Goal: Check status: Check status

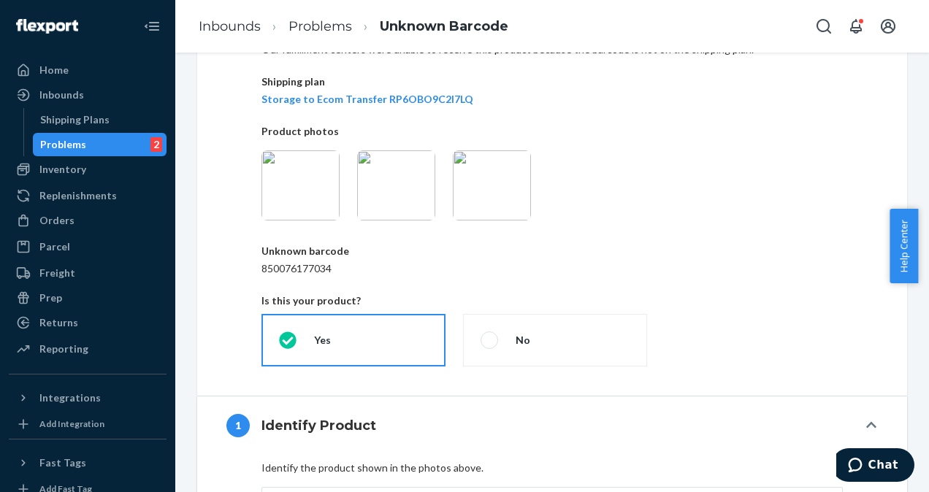
scroll to position [93, 0]
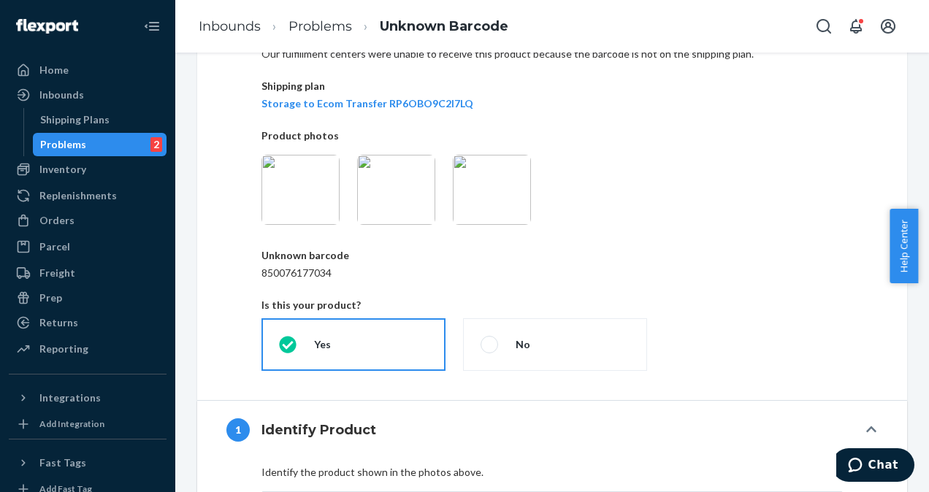
click at [645, 255] on p "Unknown barcode" at bounding box center [551, 255] width 581 height 15
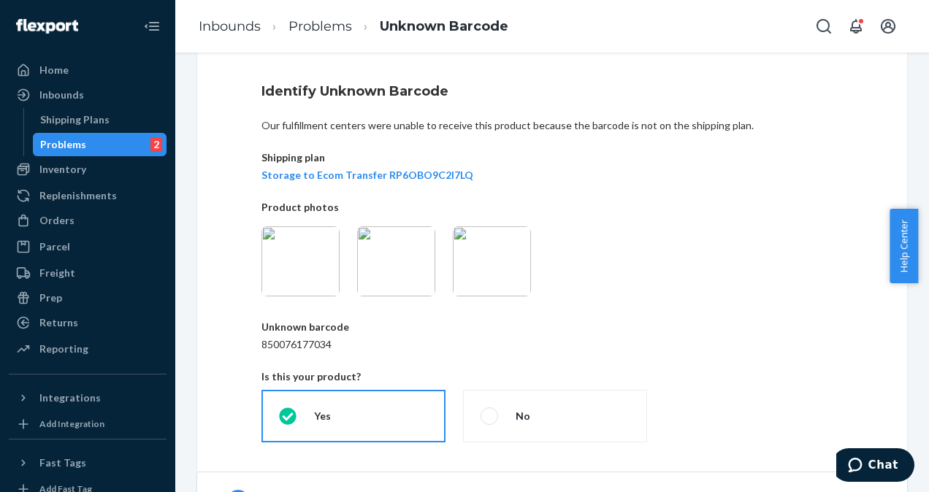
scroll to position [4, 0]
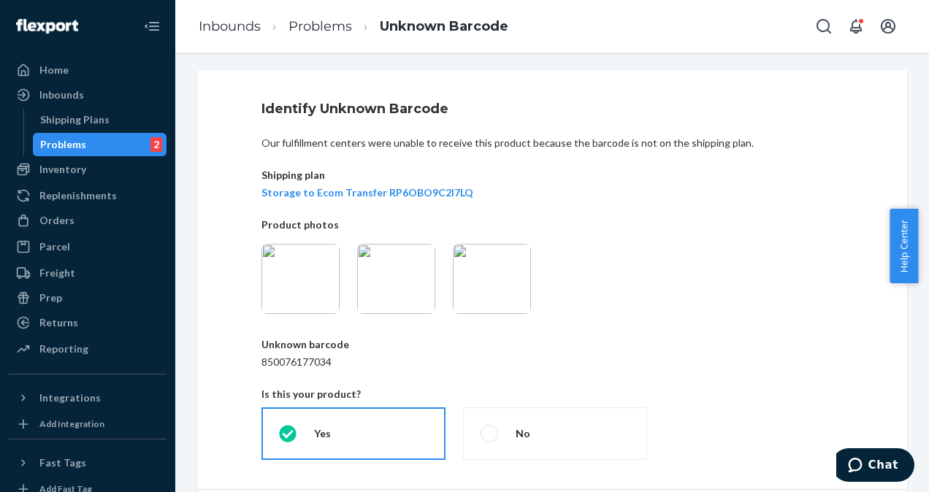
click at [472, 299] on img at bounding box center [492, 279] width 78 height 70
click at [407, 285] on img at bounding box center [396, 279] width 78 height 70
click at [502, 280] on img at bounding box center [492, 279] width 78 height 70
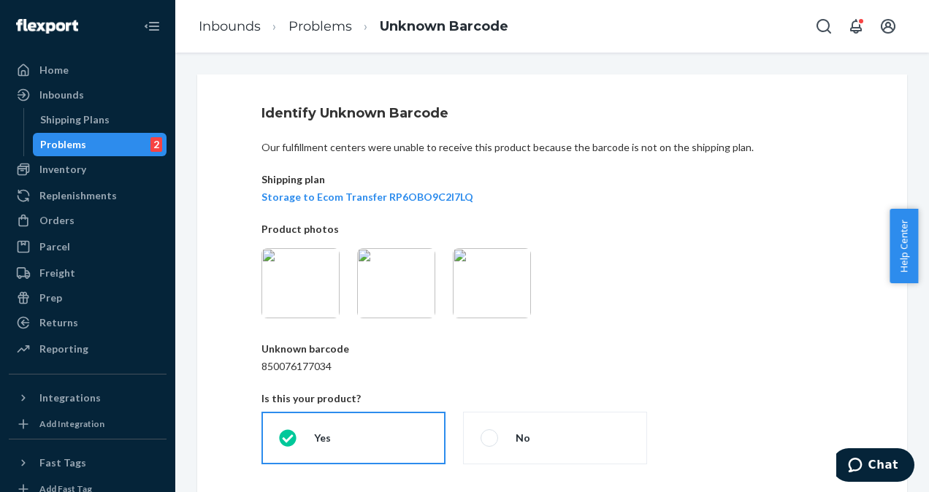
click at [400, 298] on img at bounding box center [396, 283] width 78 height 70
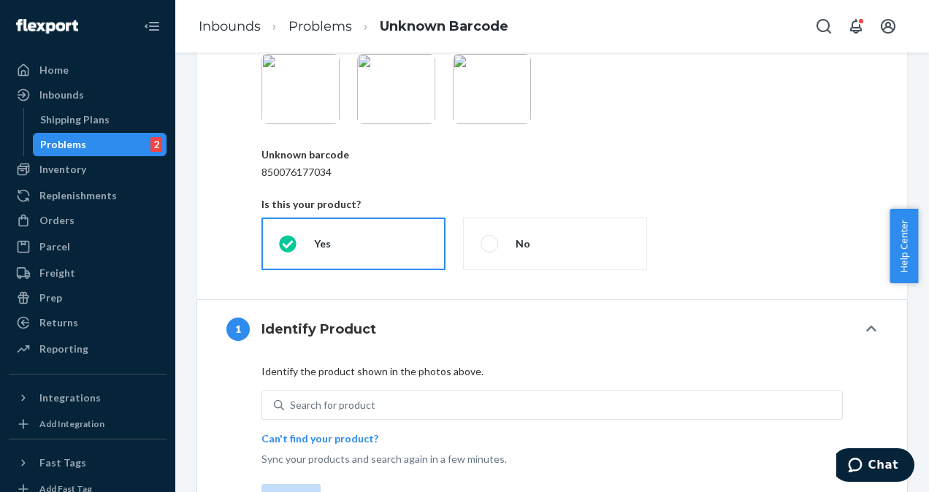
scroll to position [188, 0]
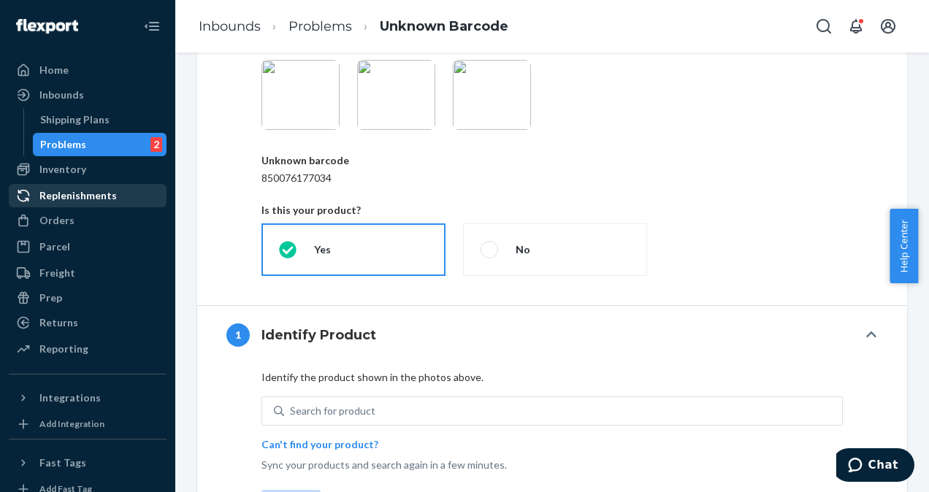
click at [77, 200] on div "Replenishments" at bounding box center [77, 195] width 77 height 15
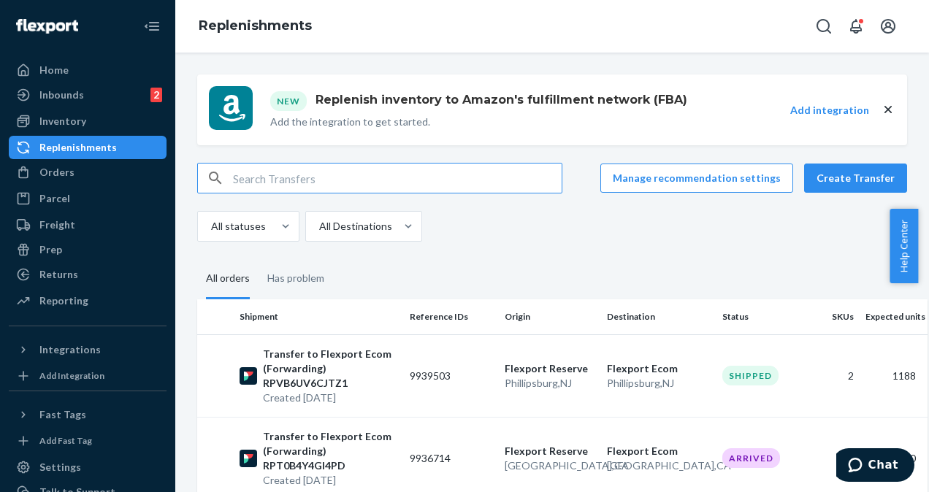
click at [346, 183] on input "text" at bounding box center [397, 178] width 328 height 29
type input "e"
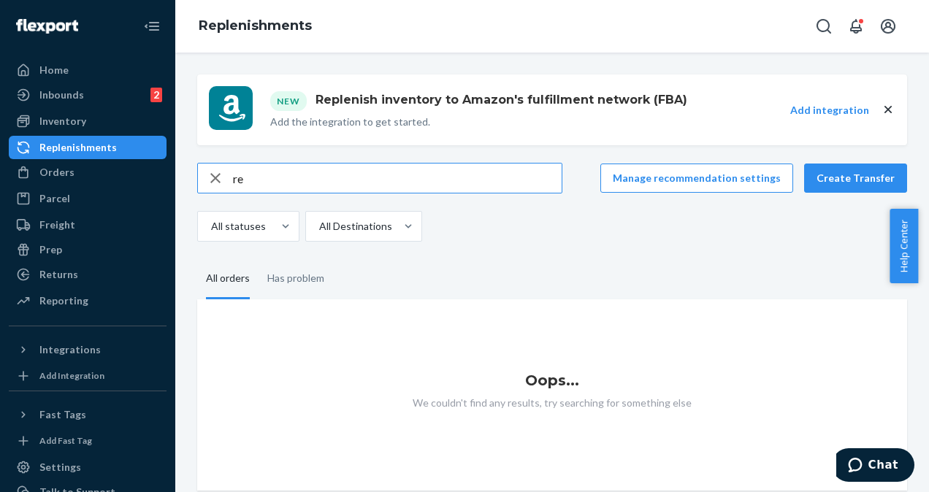
type input "r"
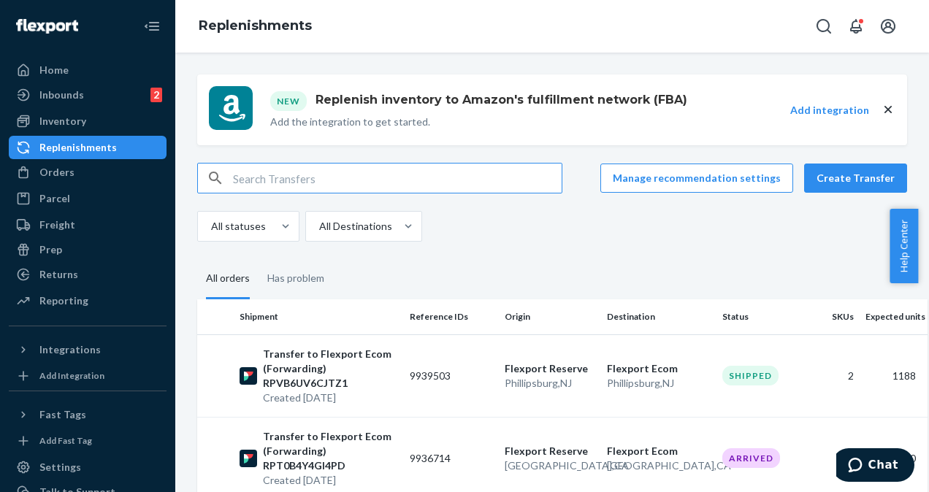
click at [298, 172] on input "text" at bounding box center [397, 178] width 328 height 29
paste input "USC0000028"
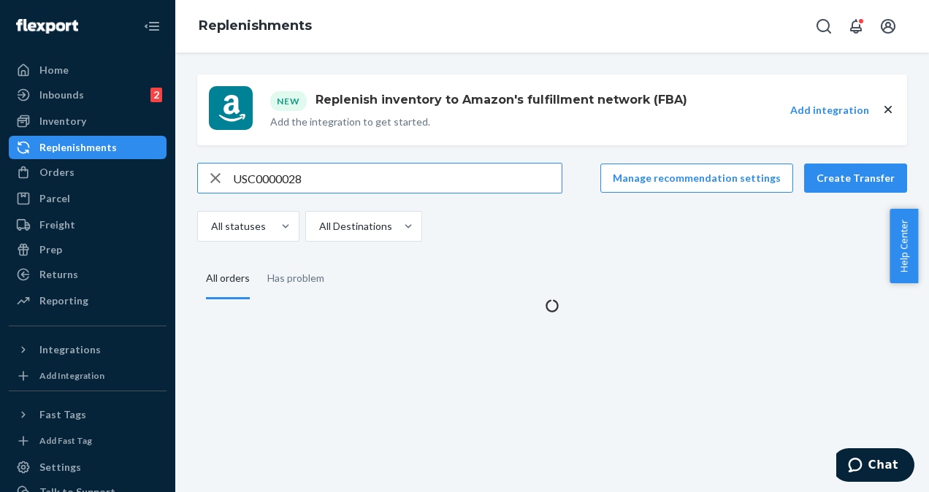
type input "USC0000028"
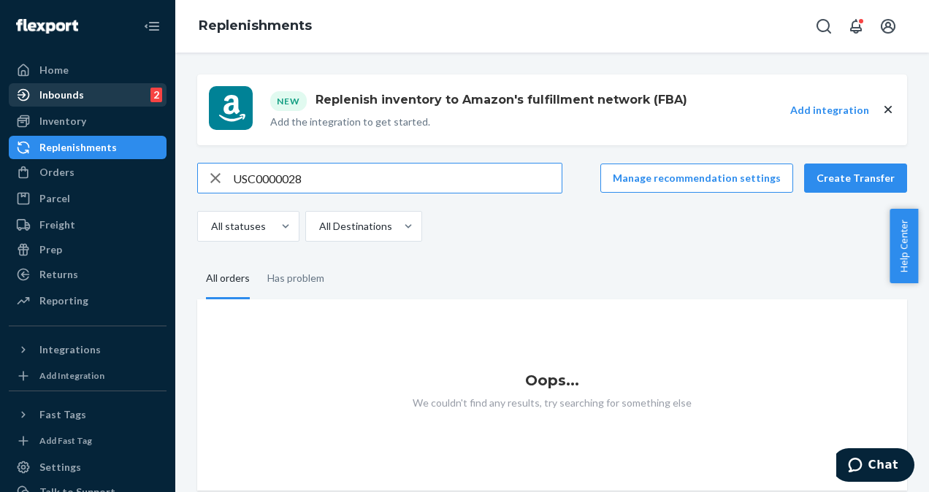
click at [91, 95] on div "Inbounds 2" at bounding box center [87, 95] width 155 height 20
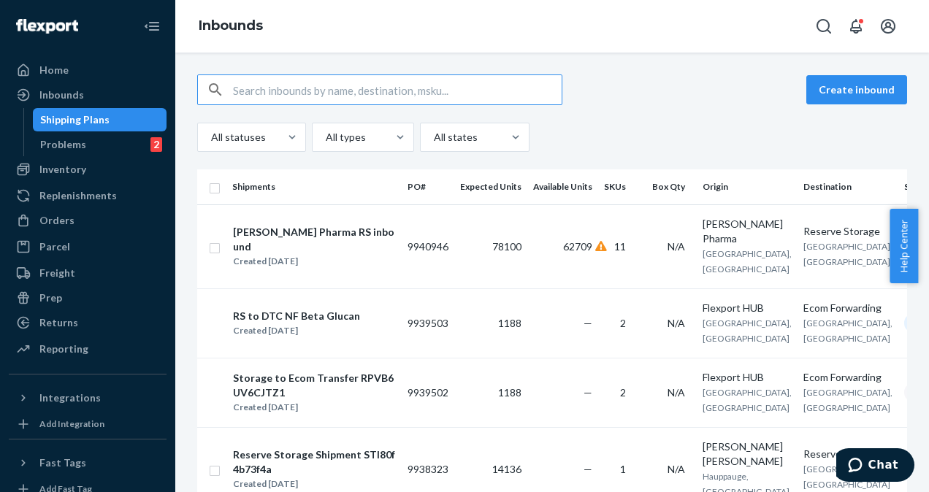
type input "USC0000028"
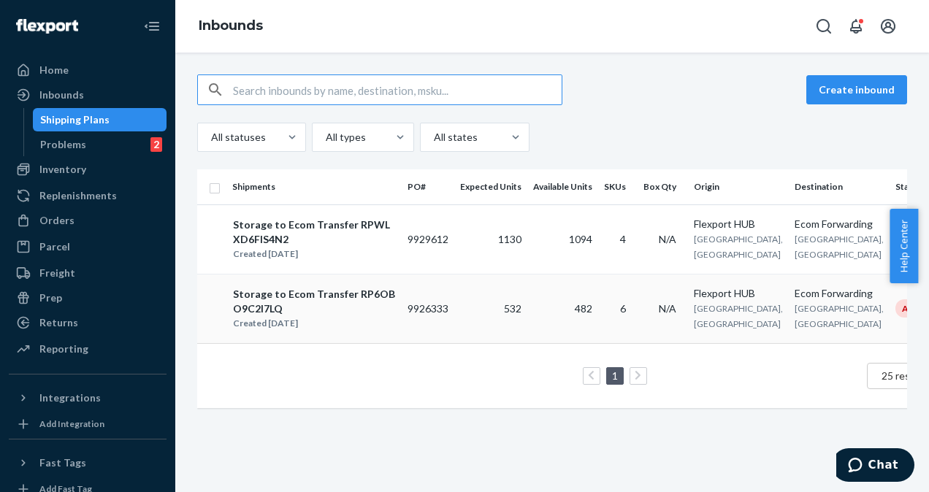
click at [330, 316] on div "Storage to Ecom Transfer RP6OBO9C2I7LQ" at bounding box center [314, 301] width 162 height 29
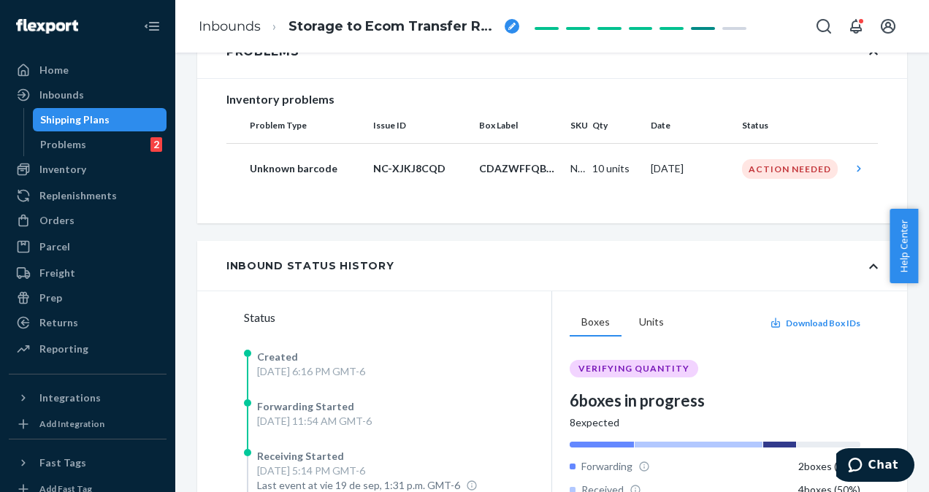
scroll to position [274, 0]
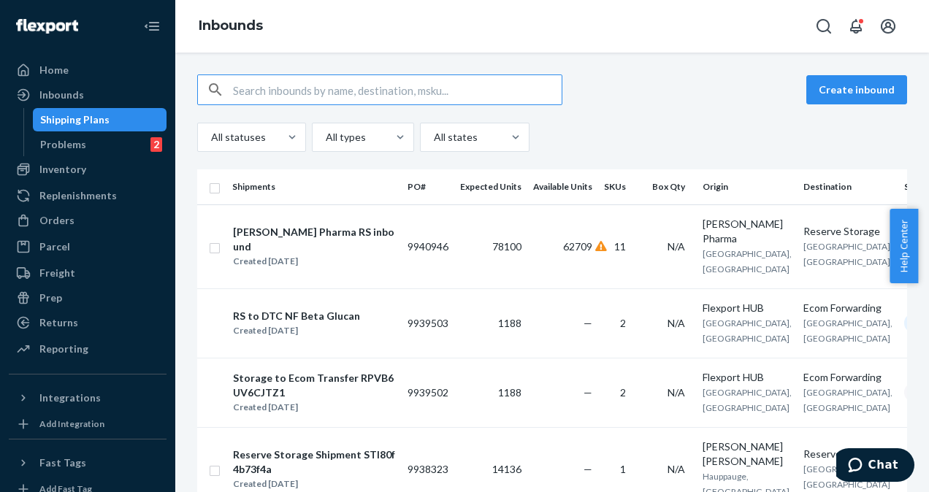
click at [323, 97] on input "text" at bounding box center [397, 89] width 328 height 29
type input "USC0000028"
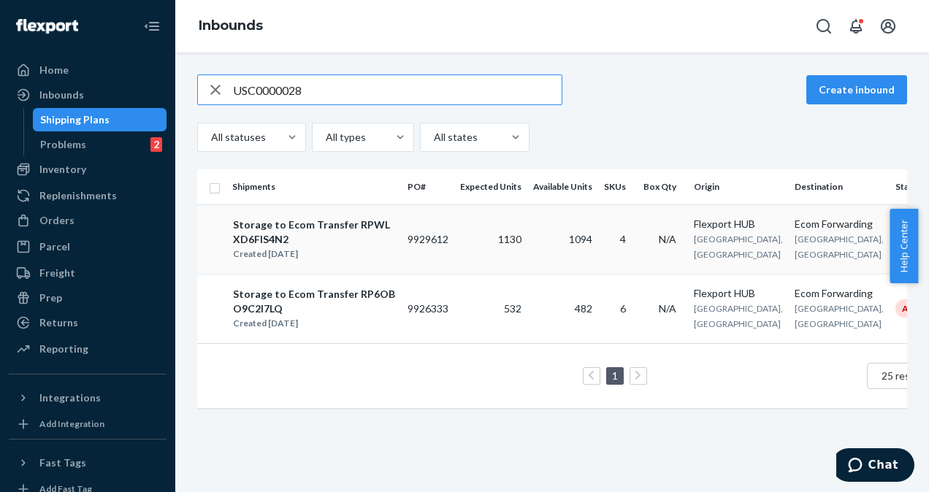
click at [356, 261] on div "Created Sep 9, 2025" at bounding box center [314, 254] width 162 height 15
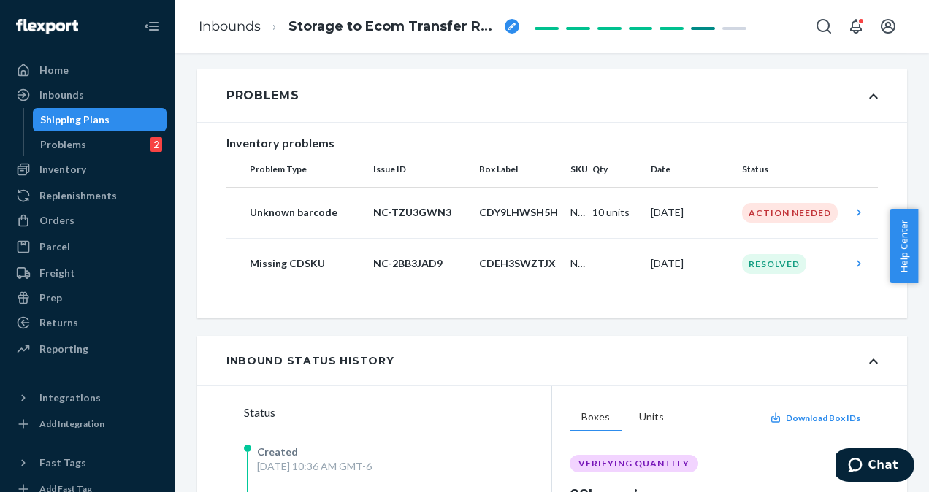
scroll to position [228, 0]
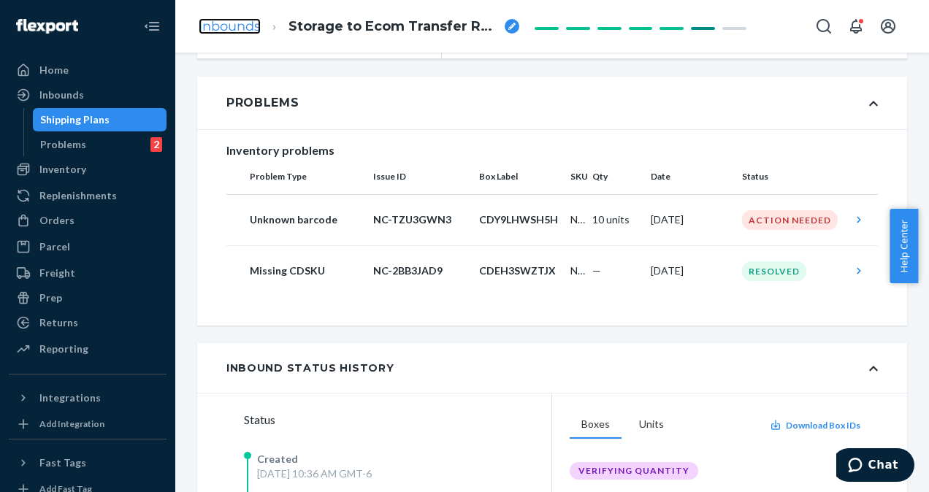
click at [238, 22] on link "Inbounds" at bounding box center [230, 26] width 62 height 16
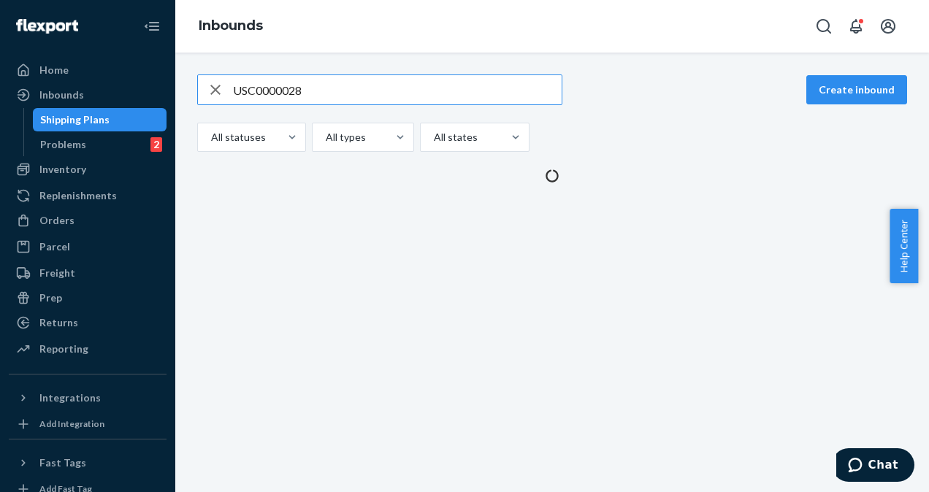
type input "USC0000028"
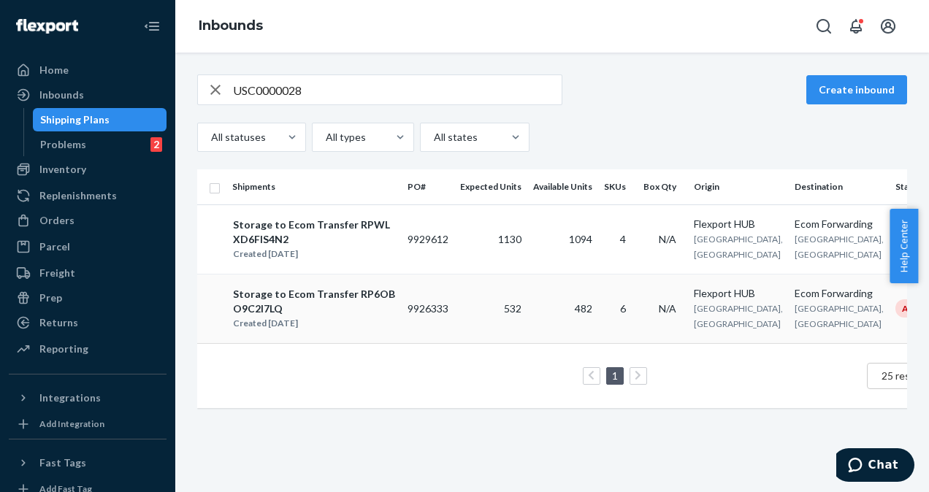
click at [343, 316] on div "Storage to Ecom Transfer RP6OBO9C2I7LQ" at bounding box center [314, 301] width 162 height 29
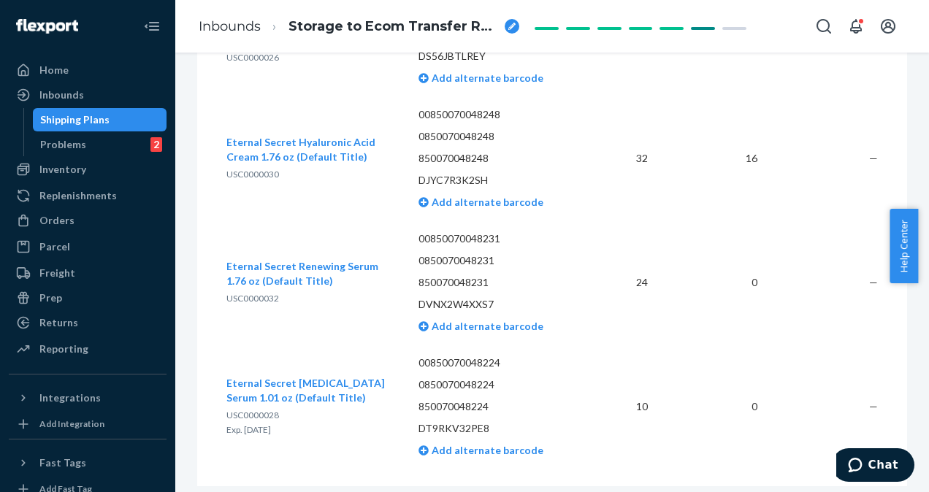
scroll to position [1270, 0]
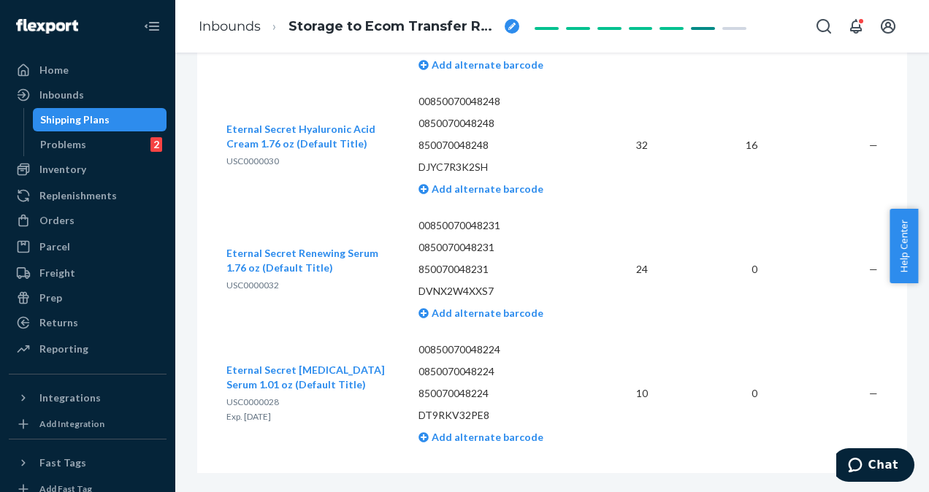
click at [345, 374] on button "Eternal Secret Retinol Palmitate Serum 1.01 oz (Default Title)" at bounding box center [310, 377] width 169 height 29
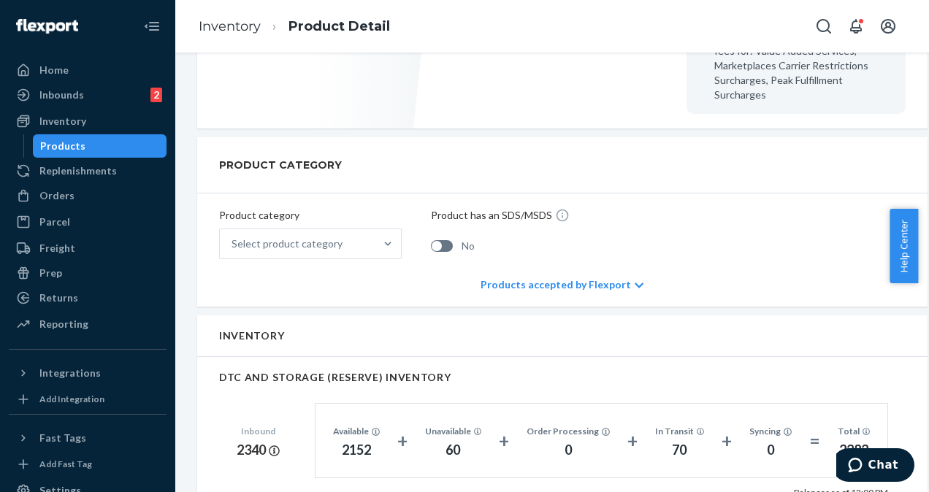
scroll to position [580, 0]
